Goal: Check status: Verify the current state of an ongoing process or item

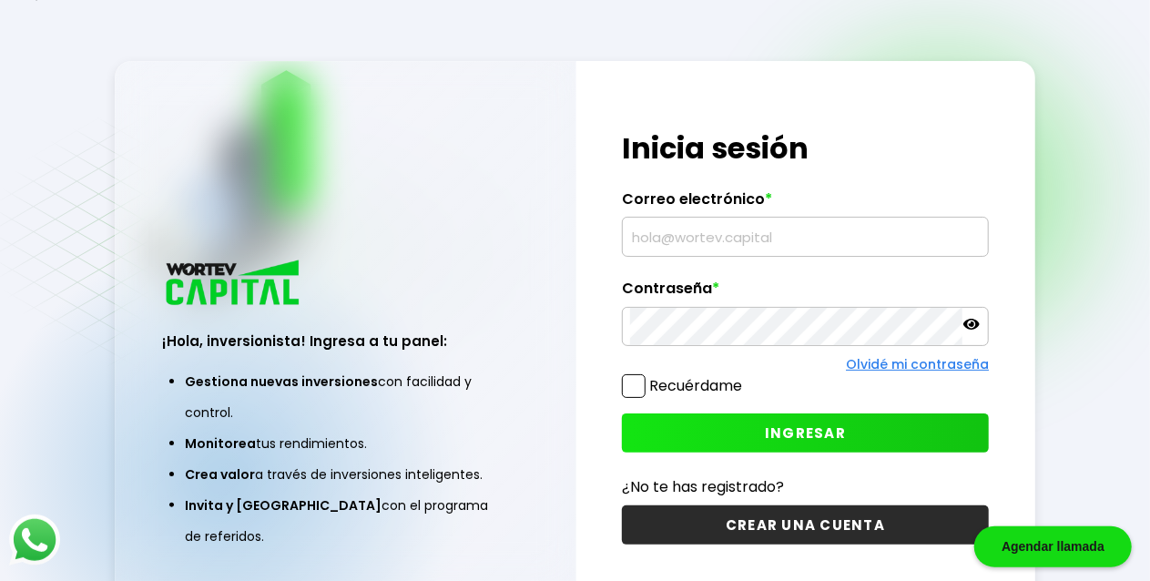
click at [635, 385] on span at bounding box center [634, 386] width 24 height 24
click at [746, 377] on input "Recuérdame" at bounding box center [746, 377] width 0 height 0
click at [663, 239] on input "text" at bounding box center [805, 237] width 350 height 38
type input "[EMAIL_ADDRESS][DOMAIN_NAME]"
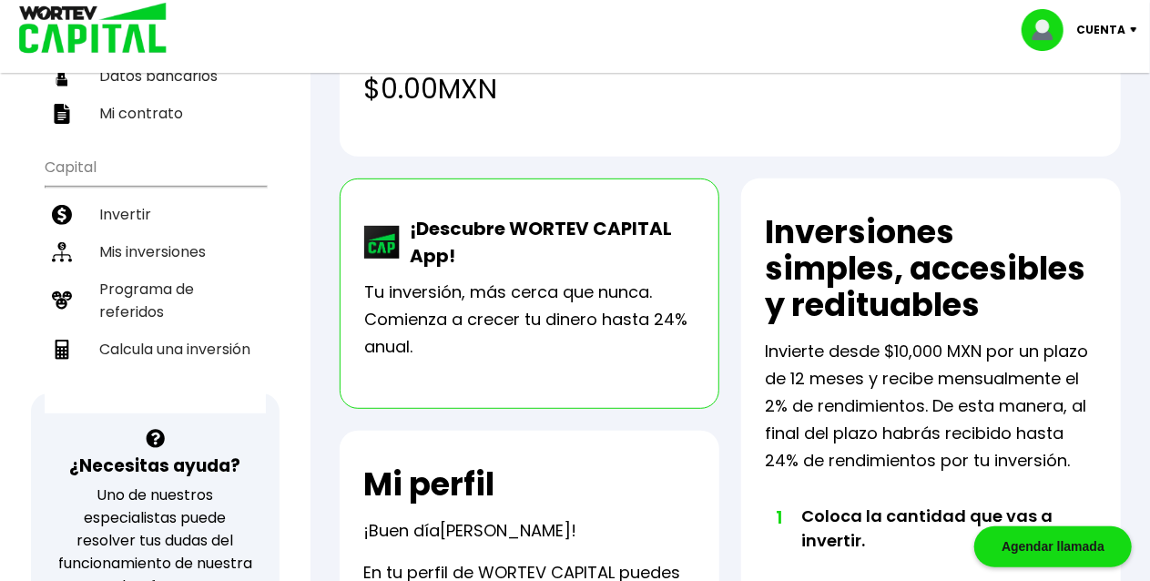
scroll to position [307, 0]
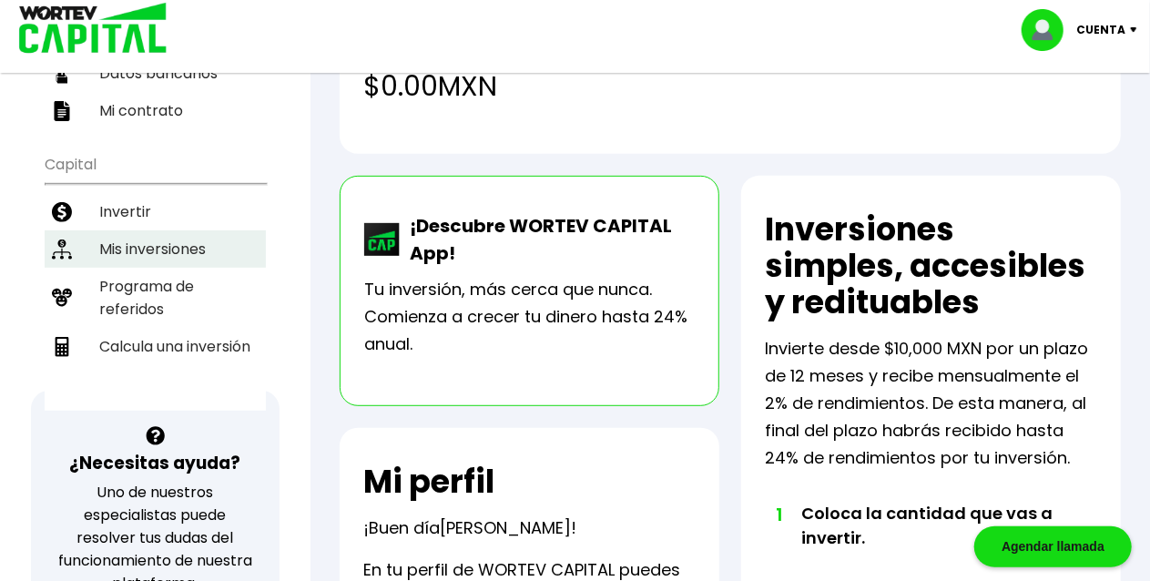
click at [144, 230] on li "Mis inversiones" at bounding box center [155, 248] width 221 height 37
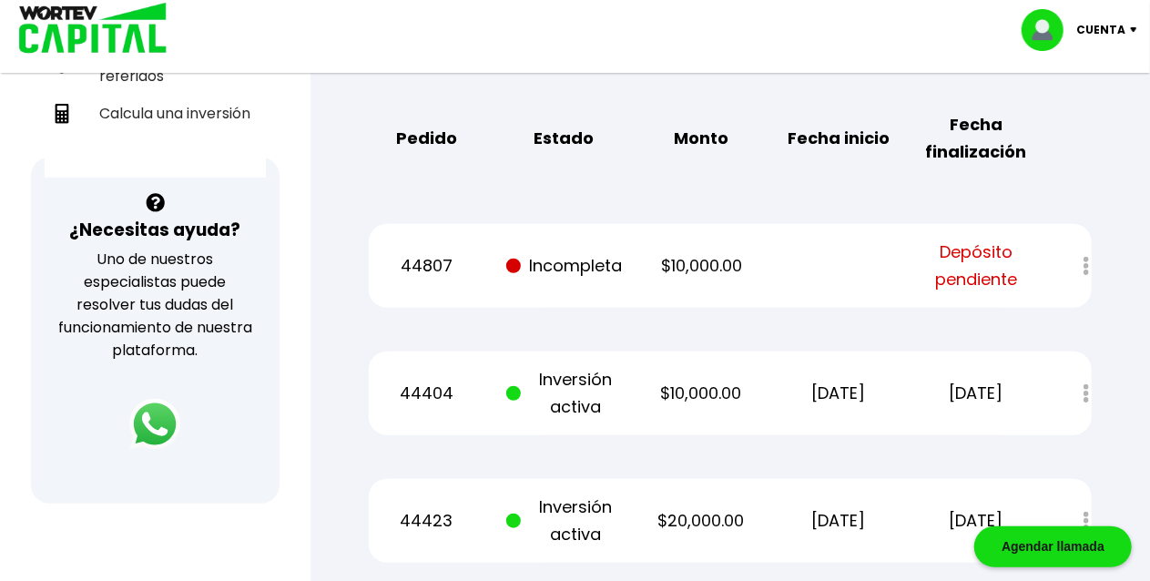
scroll to position [547, 0]
